Goal: Information Seeking & Learning: Learn about a topic

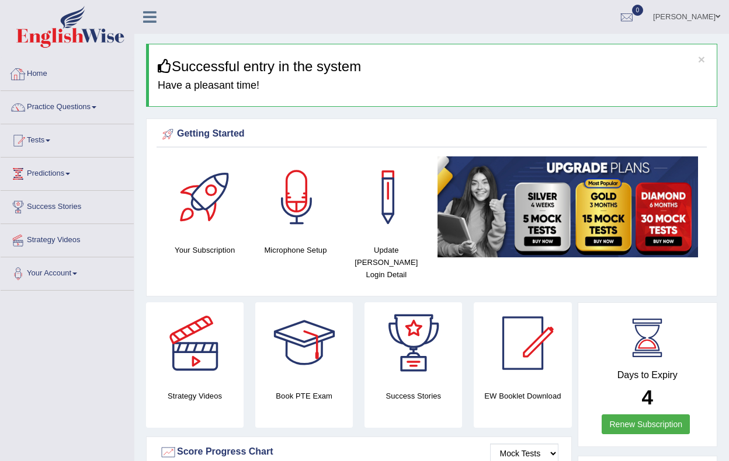
click at [101, 106] on link "Practice Questions" at bounding box center [67, 105] width 133 height 29
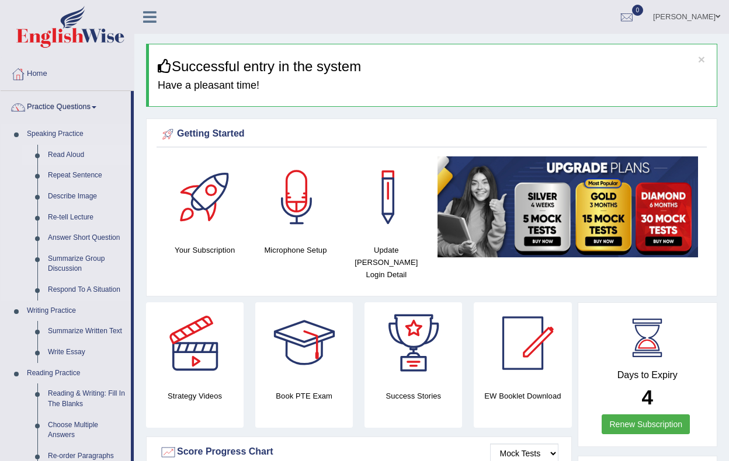
click at [77, 154] on link "Read Aloud" at bounding box center [87, 155] width 88 height 21
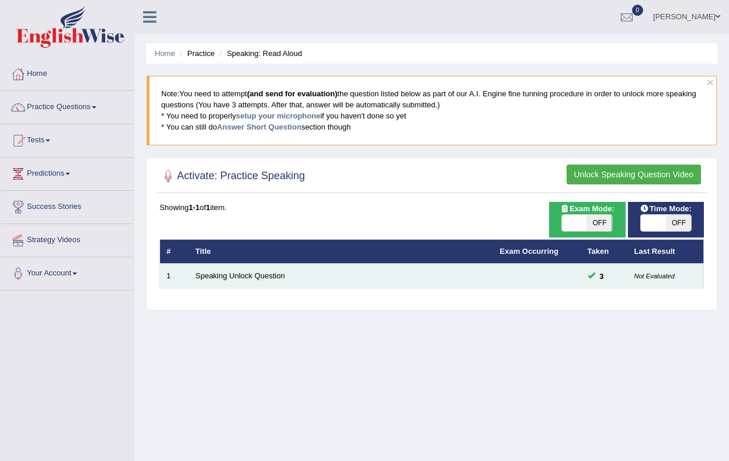
click at [245, 287] on td "Speaking Unlock Question" at bounding box center [341, 276] width 304 height 25
click at [247, 275] on link "Speaking Unlock Question" at bounding box center [240, 275] width 89 height 9
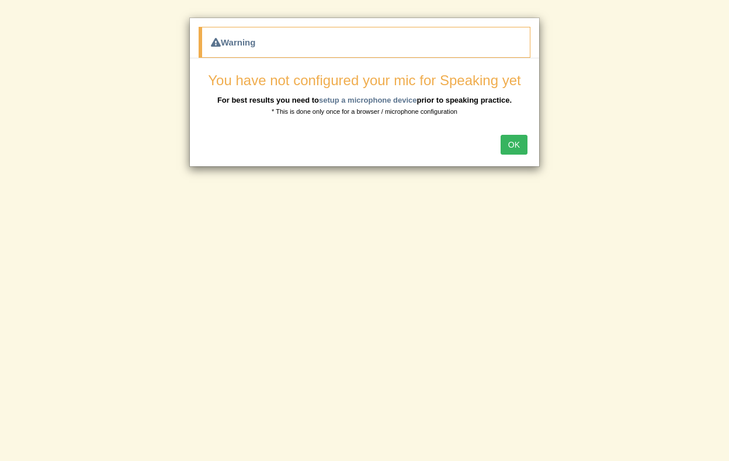
click at [515, 155] on div "OK" at bounding box center [364, 146] width 349 height 41
click at [515, 144] on button "OK" at bounding box center [513, 145] width 27 height 20
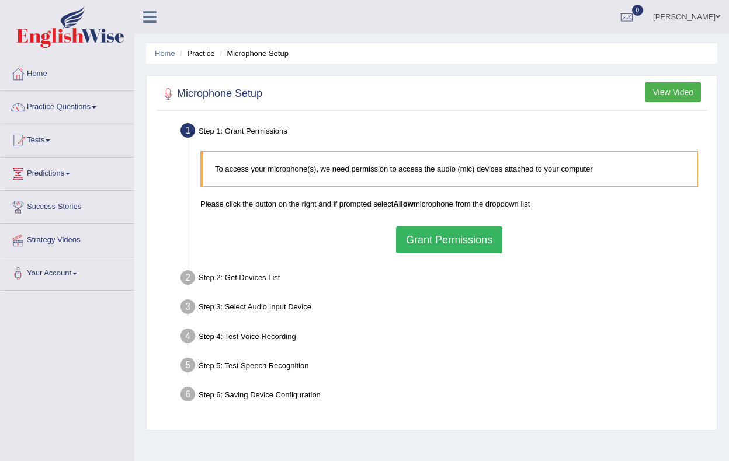
click at [427, 246] on button "Grant Permissions" at bounding box center [449, 239] width 106 height 27
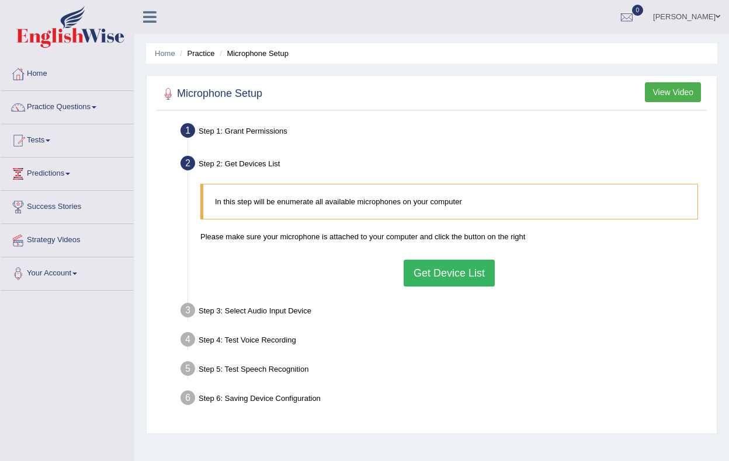
click at [429, 283] on button "Get Device List" at bounding box center [448, 273] width 91 height 27
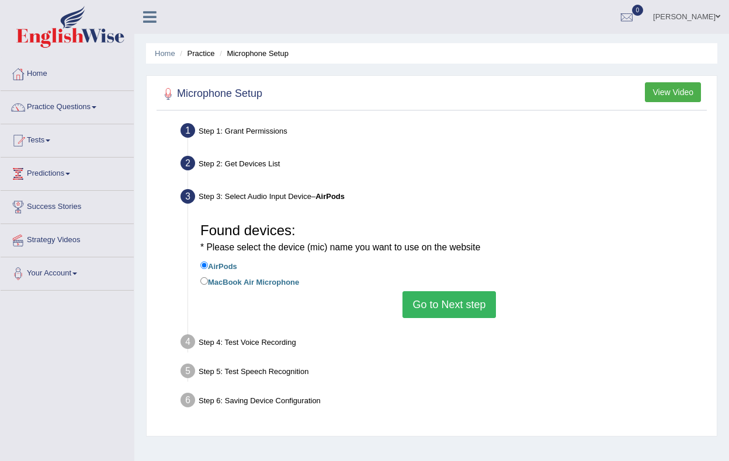
click at [424, 299] on button "Go to Next step" at bounding box center [448, 304] width 93 height 27
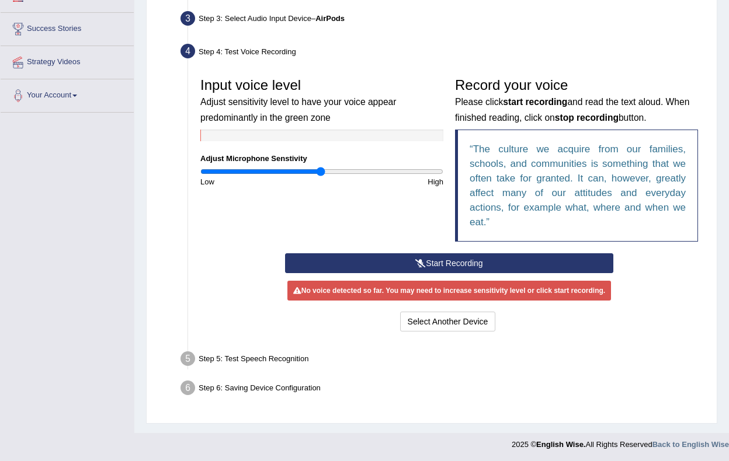
scroll to position [177, 0]
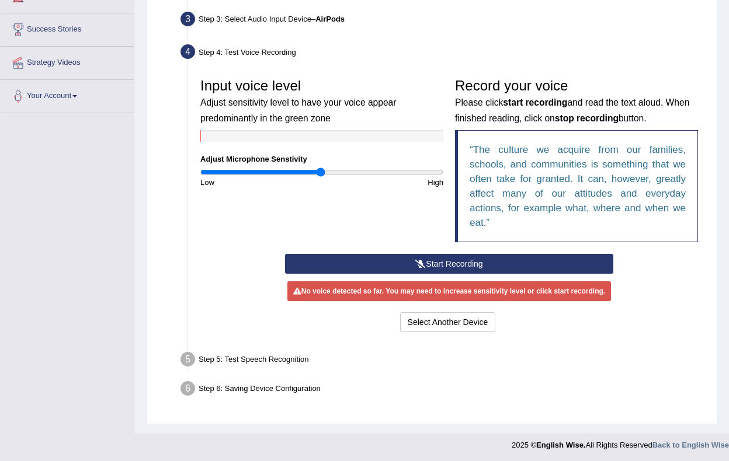
click at [436, 267] on button "Start Recording" at bounding box center [448, 264] width 327 height 20
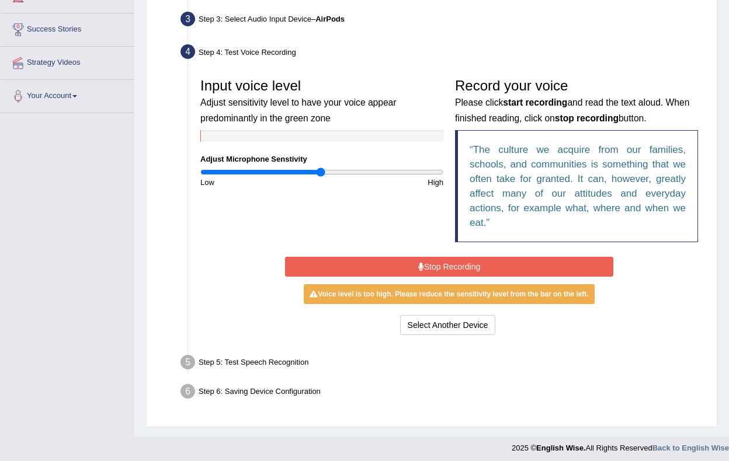
click at [473, 268] on button "Stop Recording" at bounding box center [448, 267] width 327 height 20
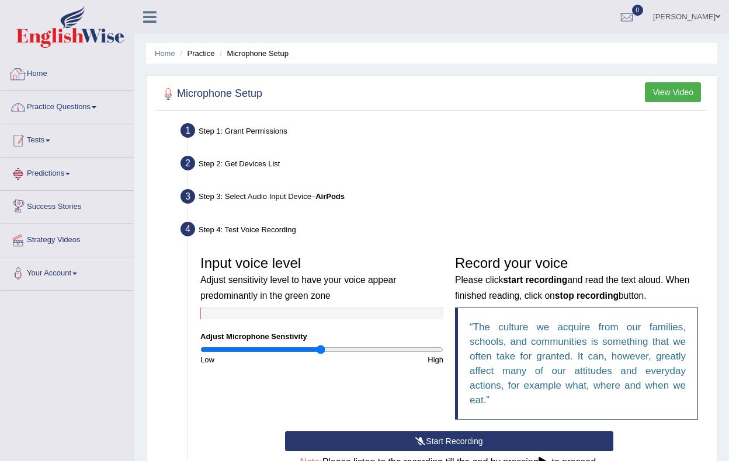
scroll to position [0, 0]
click at [93, 106] on link "Practice Questions" at bounding box center [67, 105] width 133 height 29
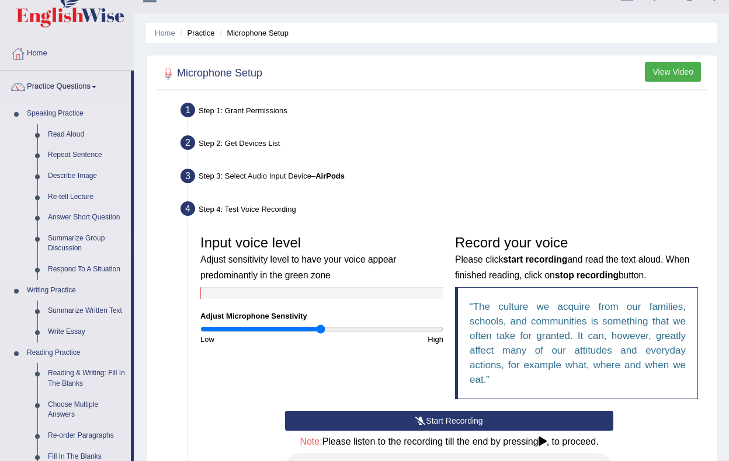
scroll to position [28, 0]
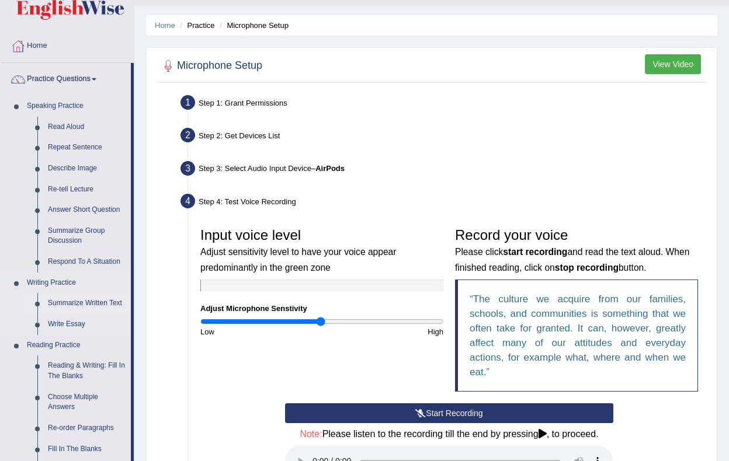
click at [74, 301] on link "Summarize Written Text" at bounding box center [87, 303] width 88 height 21
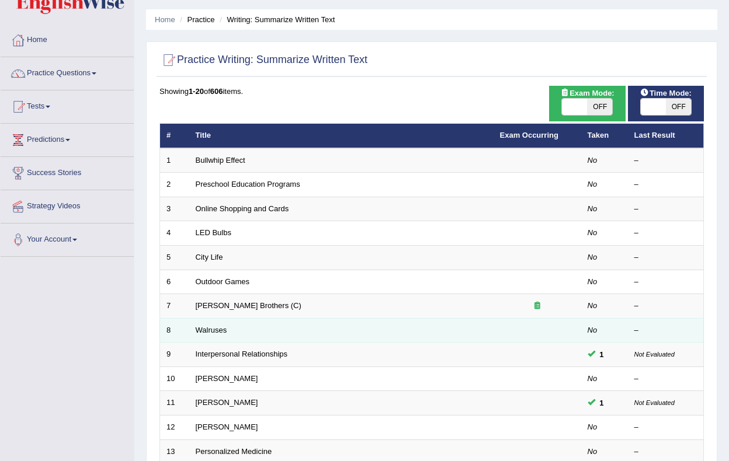
scroll to position [72, 0]
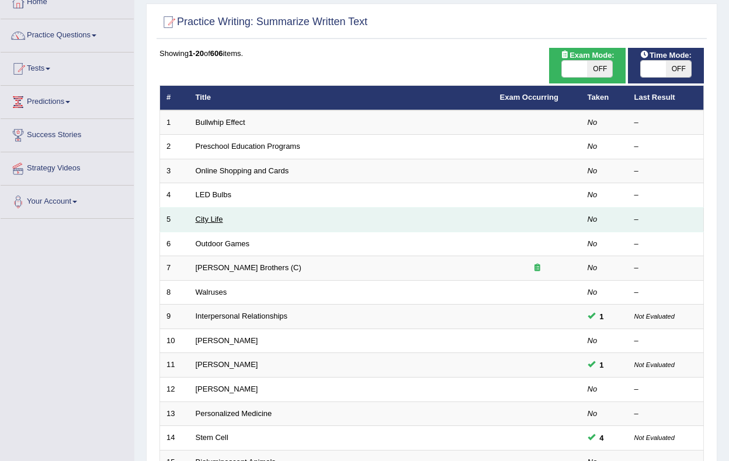
click at [217, 218] on link "City Life" at bounding box center [209, 219] width 27 height 9
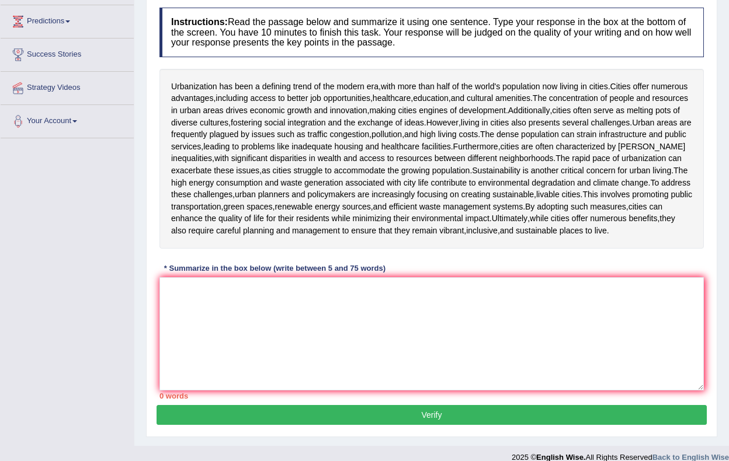
scroll to position [169, 0]
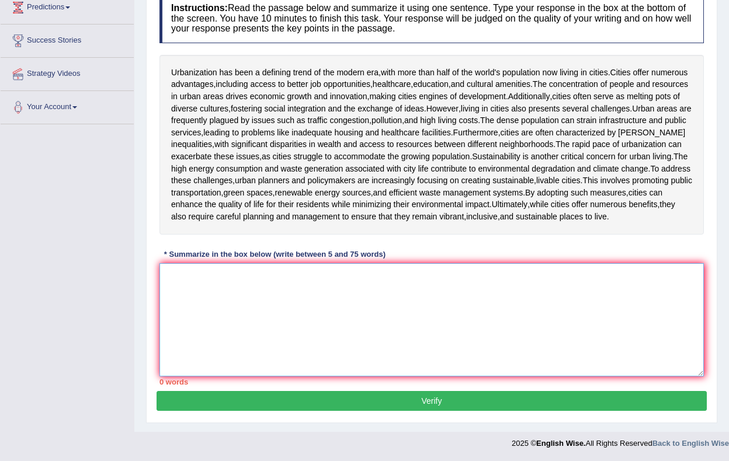
click at [253, 271] on textarea at bounding box center [431, 319] width 544 height 113
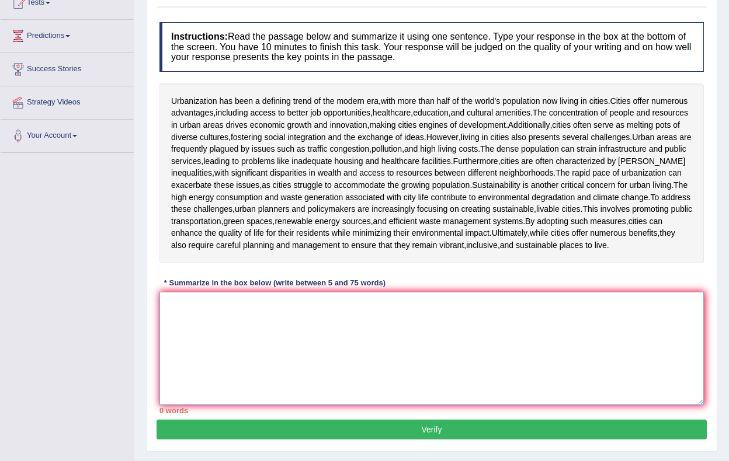
scroll to position [133, 0]
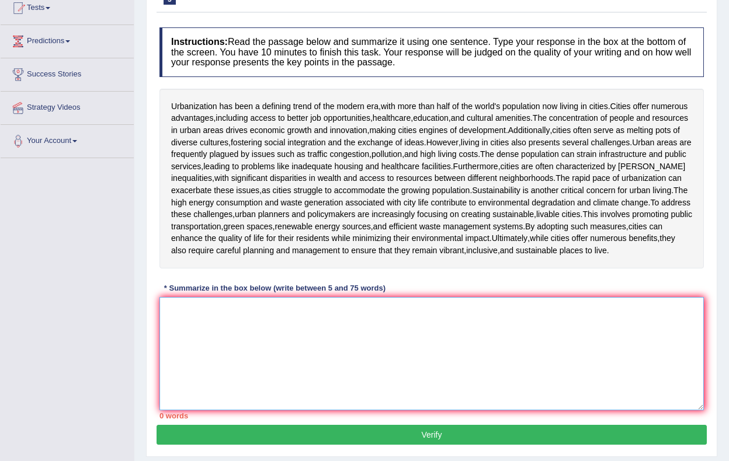
click at [277, 337] on textarea at bounding box center [431, 353] width 544 height 113
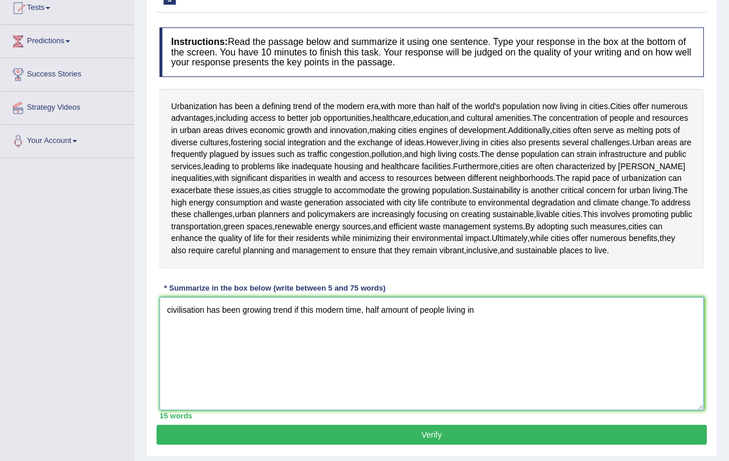
click at [424, 316] on textarea "civilisation has been growing trend if this modern time, half amount of people …" at bounding box center [431, 353] width 544 height 113
click at [489, 321] on textarea "civilisation has been growing trend if this modern time, half amount of people …" at bounding box center [431, 353] width 544 height 113
click at [423, 316] on textarea "civilisation has been growing trend if this modern time, half amount of people …" at bounding box center [431, 353] width 544 height 113
click at [485, 317] on textarea "civilisation has been growing trend if this modern time, half amount of people …" at bounding box center [431, 353] width 544 height 113
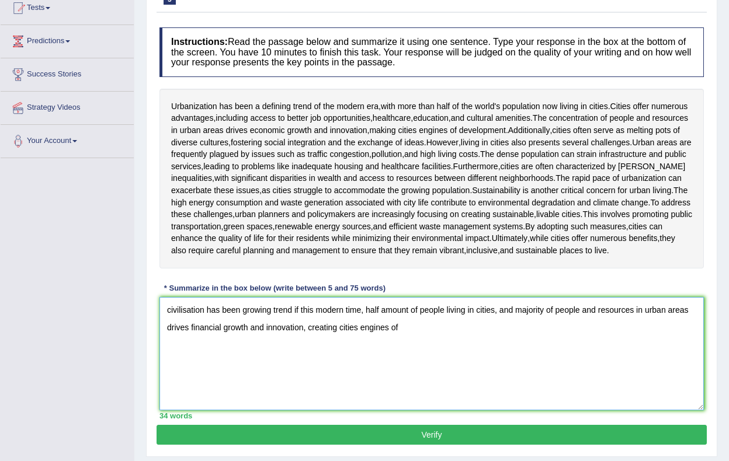
click at [171, 318] on textarea "civilisation has been growing trend if this modern time, half amount of people …" at bounding box center [431, 353] width 544 height 113
click at [421, 342] on textarea "Civilisation has been growing trend if this modern time, half amount of people …" at bounding box center [431, 353] width 544 height 113
drag, startPoint x: 451, startPoint y: 317, endPoint x: 425, endPoint y: 319, distance: 25.8
click at [425, 319] on textarea "Civilisation has been growing trend if this modern time, half amount of people …" at bounding box center [431, 353] width 544 height 113
click at [605, 338] on textarea "Civilisation has been growing trend if this modern time, half amount of masses …" at bounding box center [431, 353] width 544 height 113
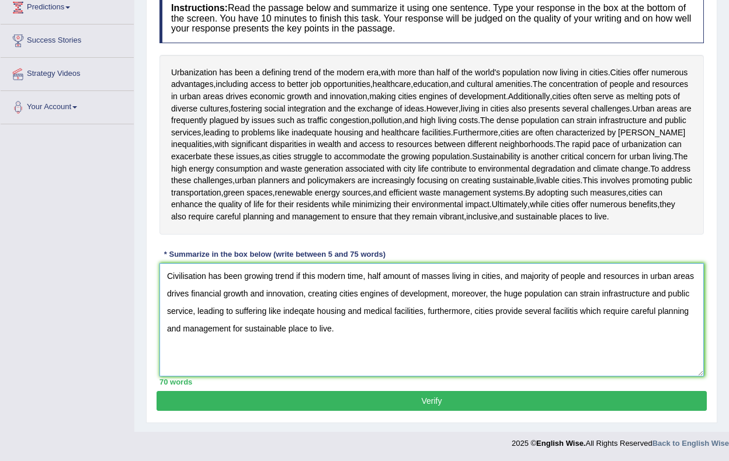
scroll to position [173, 0]
type textarea "Civilisation has been growing trend if this modern time, half amount of masses …"
click at [429, 400] on button "Verify" at bounding box center [431, 401] width 550 height 20
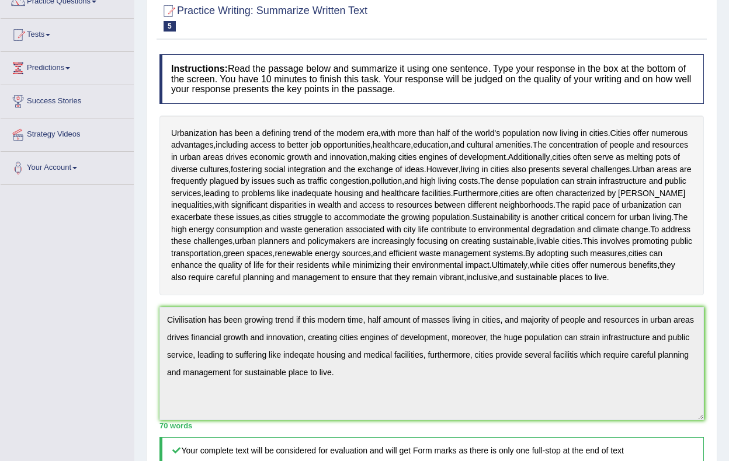
scroll to position [82, 0]
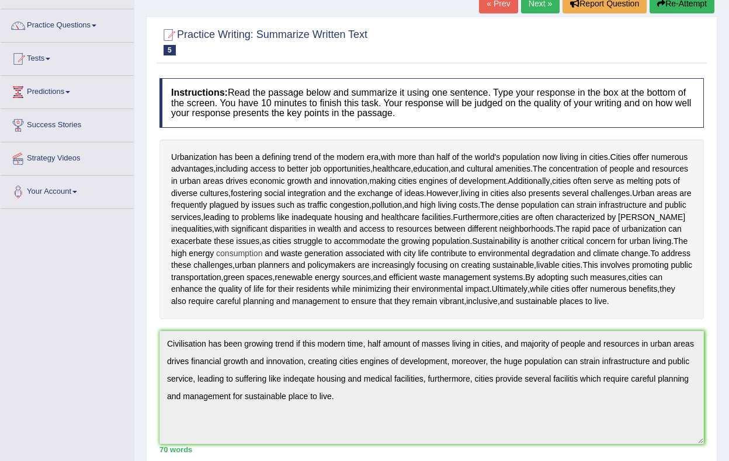
click at [353, 249] on div "Instructions: Read the passage below and summarize it using one sentence. Type …" at bounding box center [431, 384] width 550 height 625
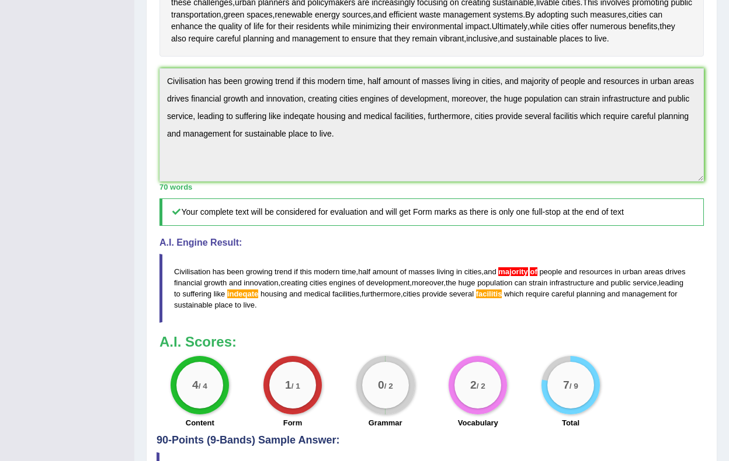
scroll to position [353, 0]
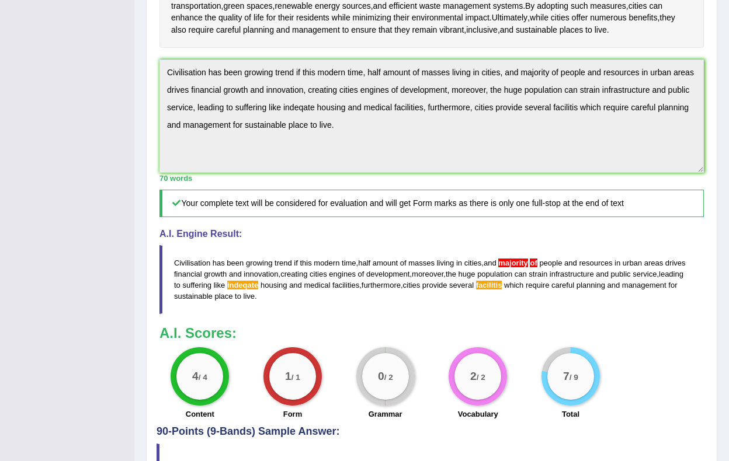
click at [502, 290] on span "facilitis" at bounding box center [489, 285] width 26 height 9
click at [258, 290] on span "indeqate" at bounding box center [242, 285] width 31 height 9
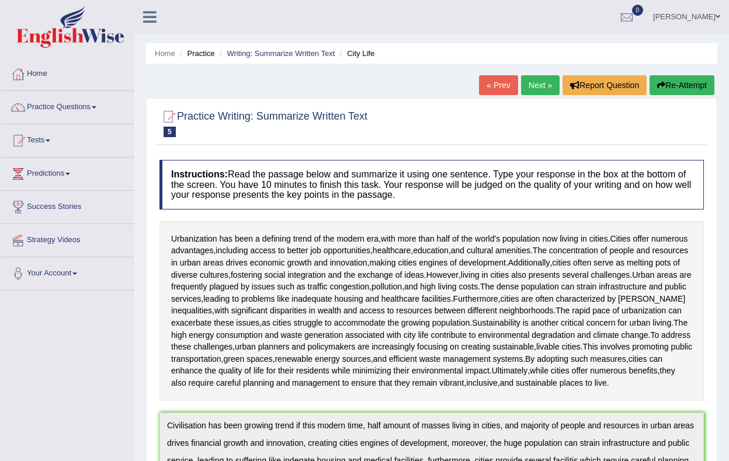
scroll to position [0, 0]
click at [668, 83] on button "Re-Attempt" at bounding box center [681, 85] width 65 height 20
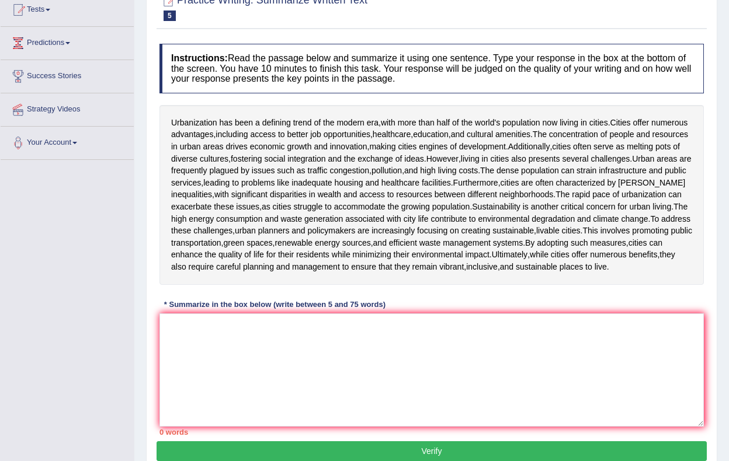
scroll to position [181, 0]
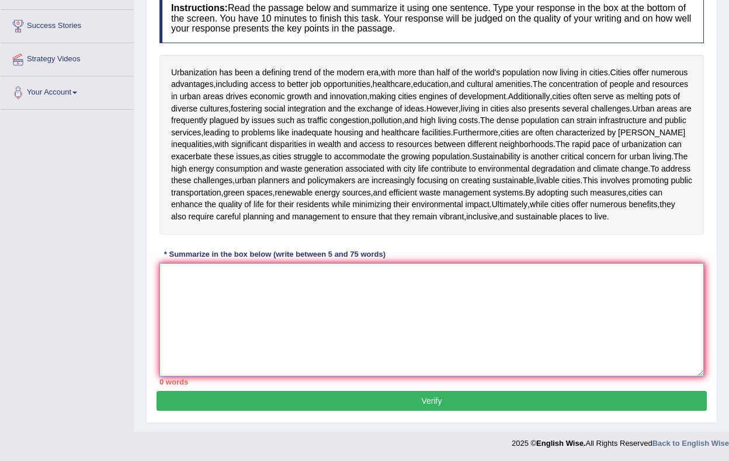
click at [336, 334] on textarea at bounding box center [431, 319] width 544 height 113
paste textarea "Civilisation has been growing trend if this modern time, half amount of masses …"
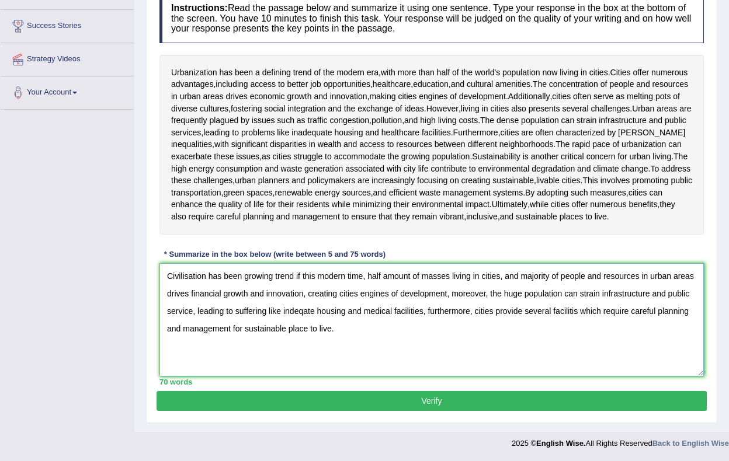
drag, startPoint x: 555, startPoint y: 283, endPoint x: 527, endPoint y: 283, distance: 28.0
click at [527, 283] on textarea "Civilisation has been growing trend if this modern time, half amount of masses …" at bounding box center [431, 319] width 544 height 113
click at [578, 319] on textarea "Civilisation has been growing trend if this modern time, half amount of masses …" at bounding box center [431, 319] width 544 height 113
click at [502, 46] on div "Instructions: Read the passage below and summarize it using one sentence. Type …" at bounding box center [431, 189] width 550 height 403
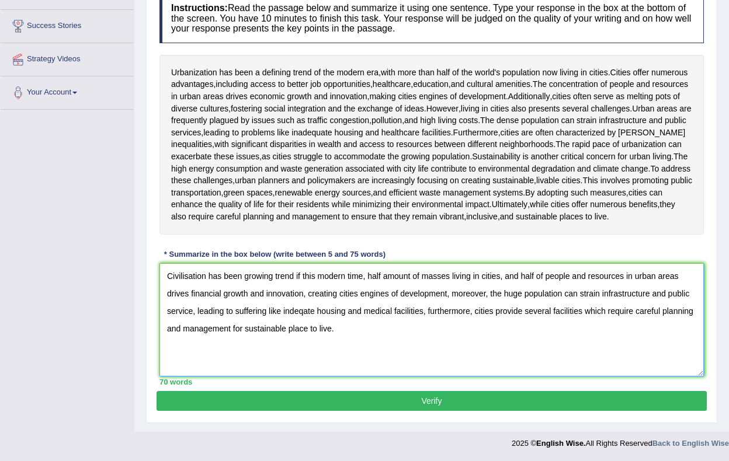
click at [291, 312] on textarea "Civilisation has been growing trend if this modern time, half amount of masses …" at bounding box center [431, 319] width 544 height 113
click at [310, 310] on textarea "Civilisation has been growing trend if this modern time, half amount of masses …" at bounding box center [431, 319] width 544 height 113
type textarea "Civilisation has been growing trend if this modern time, half amount of masses …"
click at [421, 395] on button "Verify" at bounding box center [431, 401] width 550 height 20
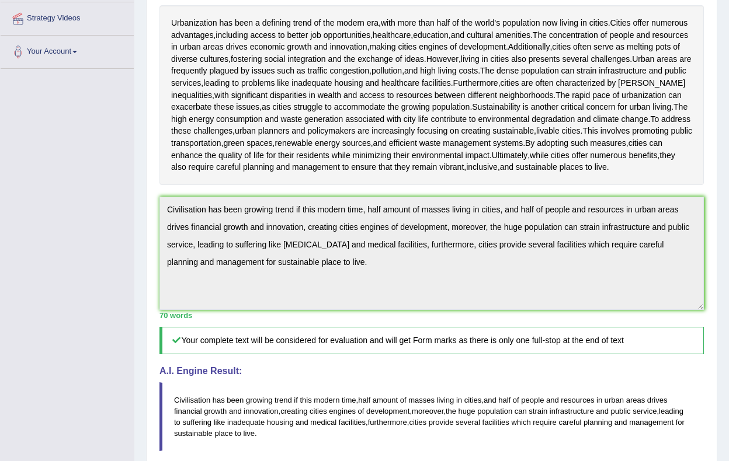
scroll to position [207, 0]
